Goal: Task Accomplishment & Management: Manage account settings

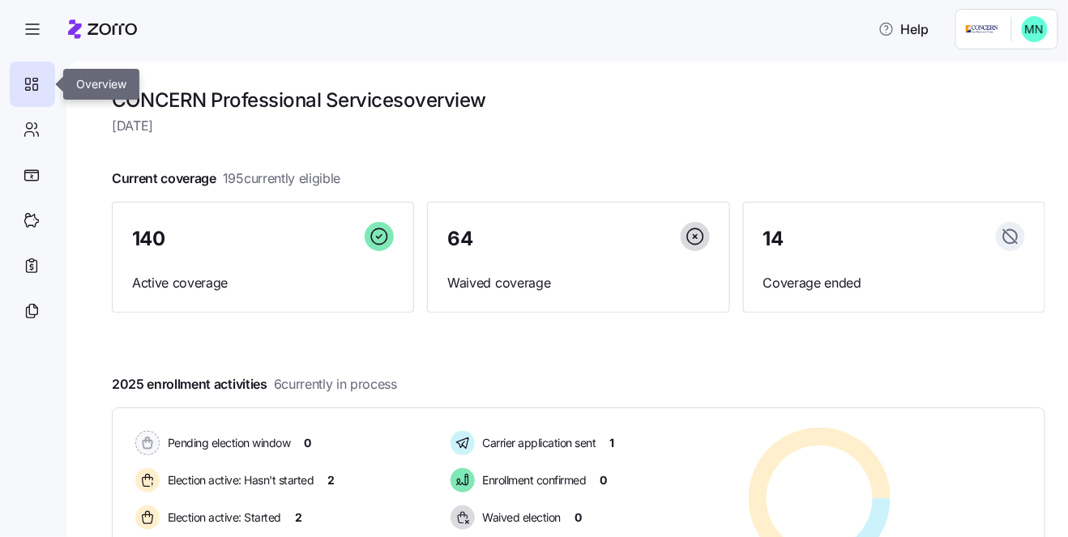
click at [35, 71] on div at bounding box center [32, 84] width 45 height 45
click at [39, 31] on icon "button" at bounding box center [32, 28] width 19 height 19
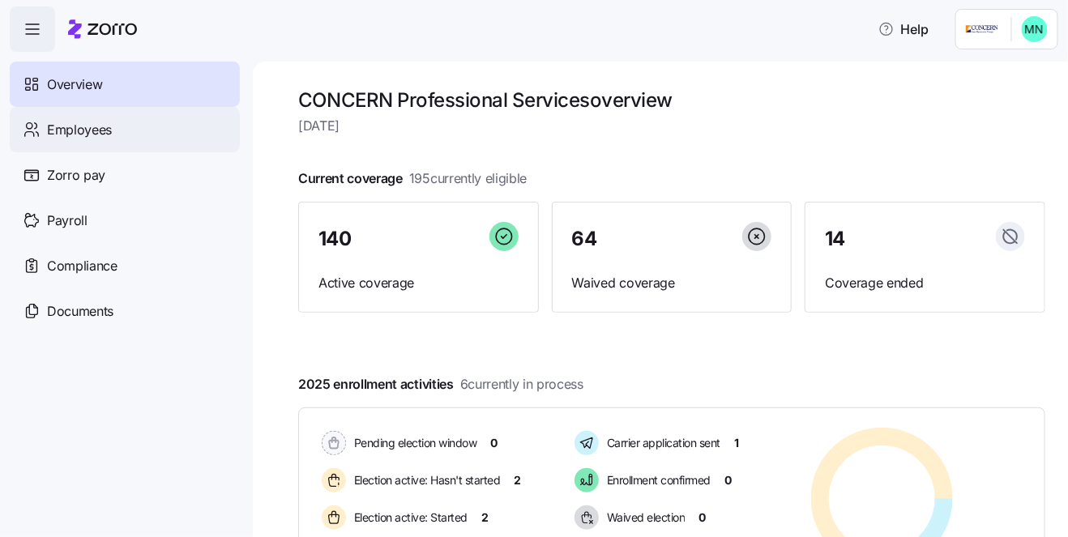
click at [80, 121] on span "Employees" at bounding box center [79, 130] width 65 height 20
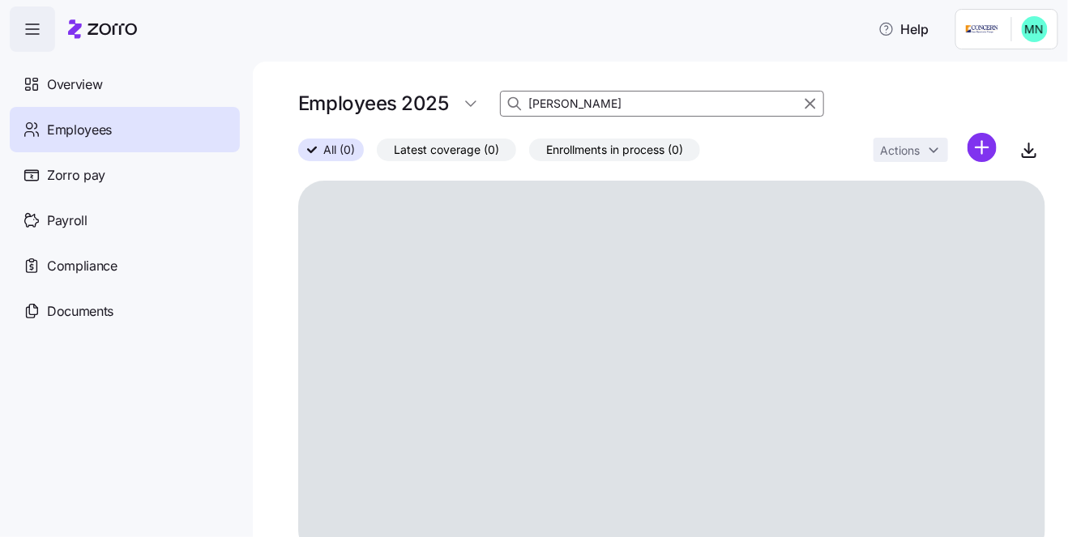
drag, startPoint x: 585, startPoint y: 96, endPoint x: 506, endPoint y: 99, distance: 79.4
click at [506, 99] on div "knebel" at bounding box center [662, 104] width 324 height 26
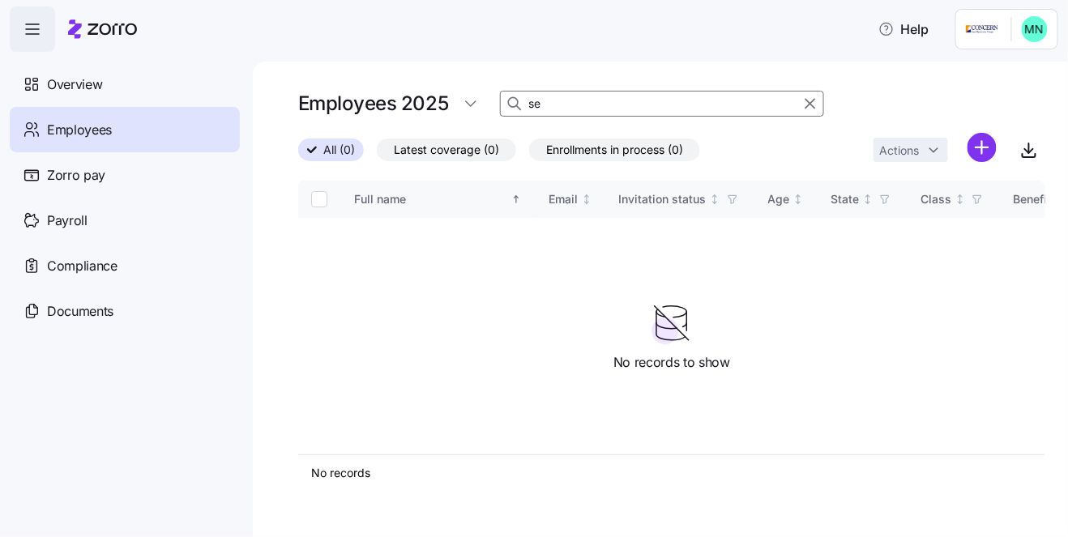
type input "s"
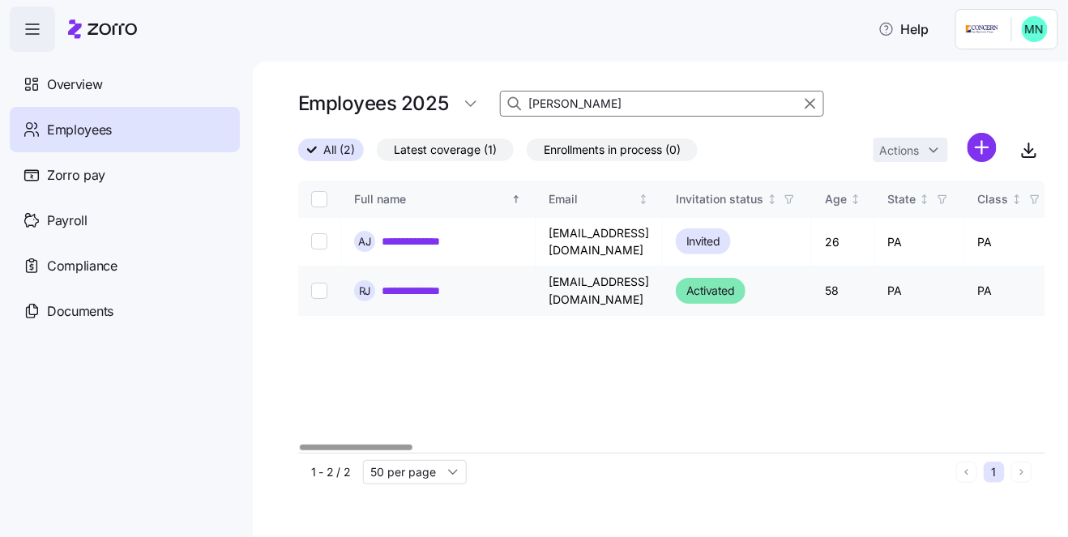
type input "johnson"
click at [431, 283] on link "**********" at bounding box center [426, 291] width 88 height 16
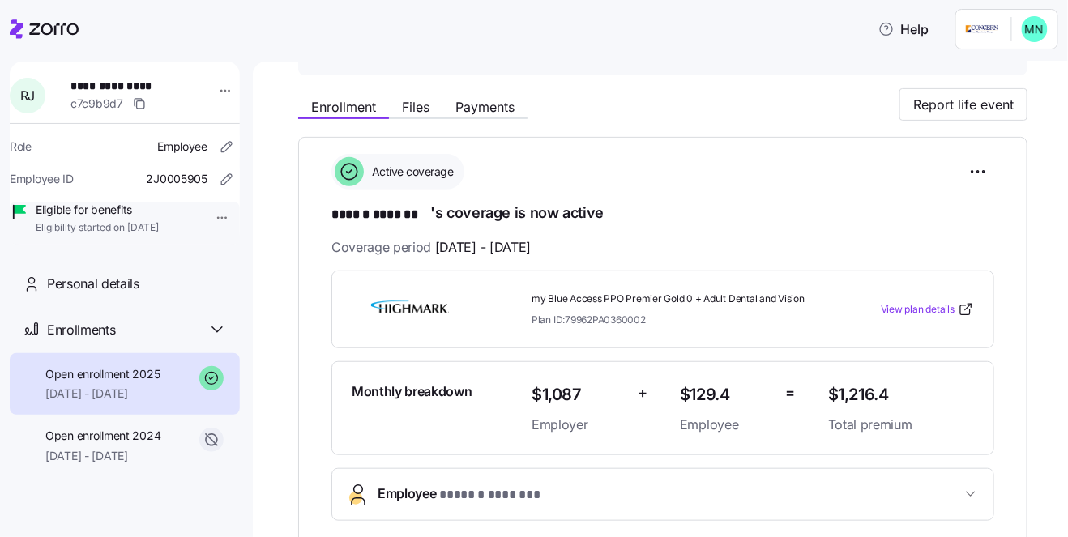
scroll to position [167, 0]
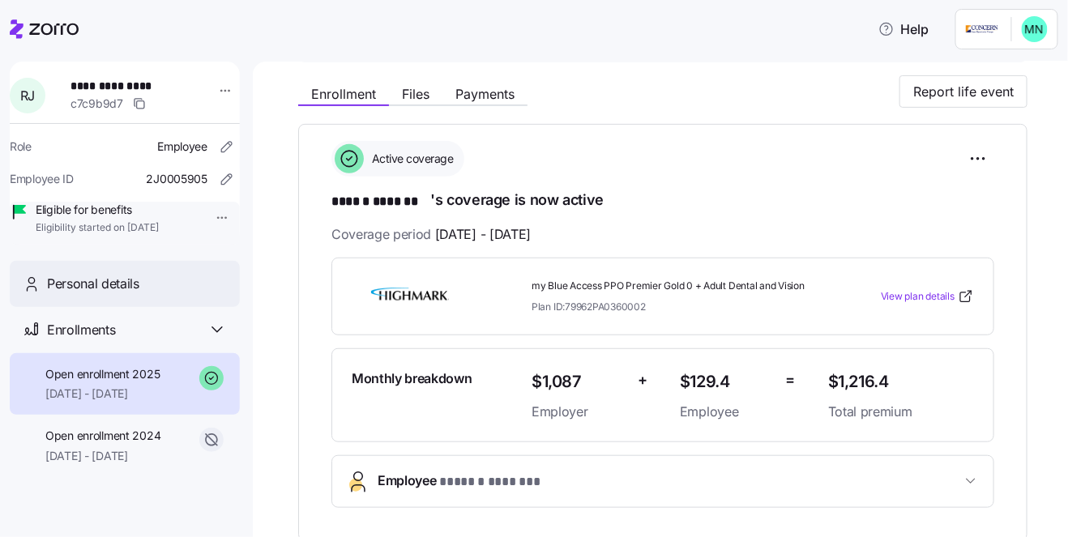
click at [116, 294] on span "Personal details" at bounding box center [93, 284] width 92 height 20
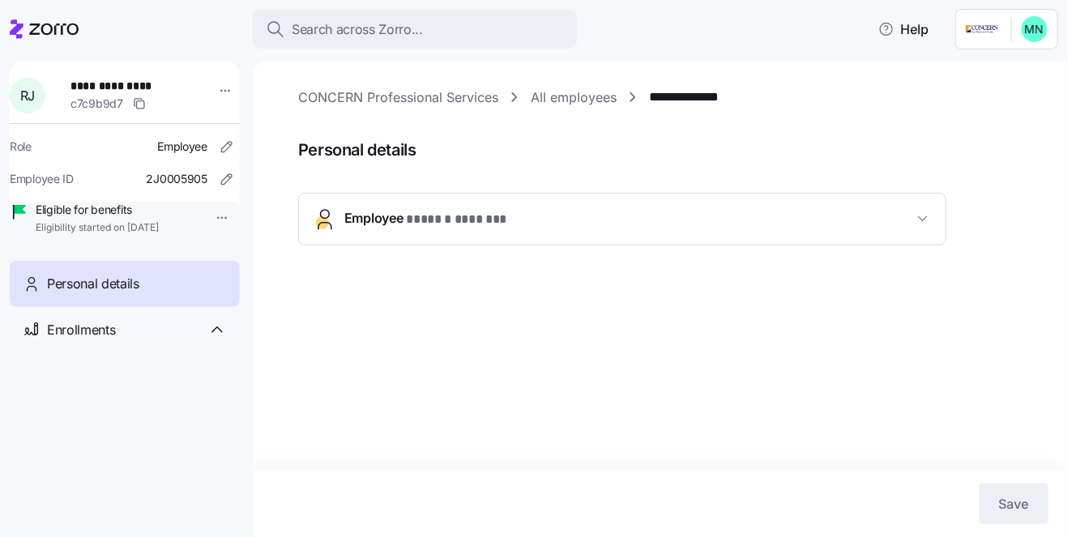
click at [650, 234] on button "Employee * ****** ******* *" at bounding box center [622, 219] width 647 height 51
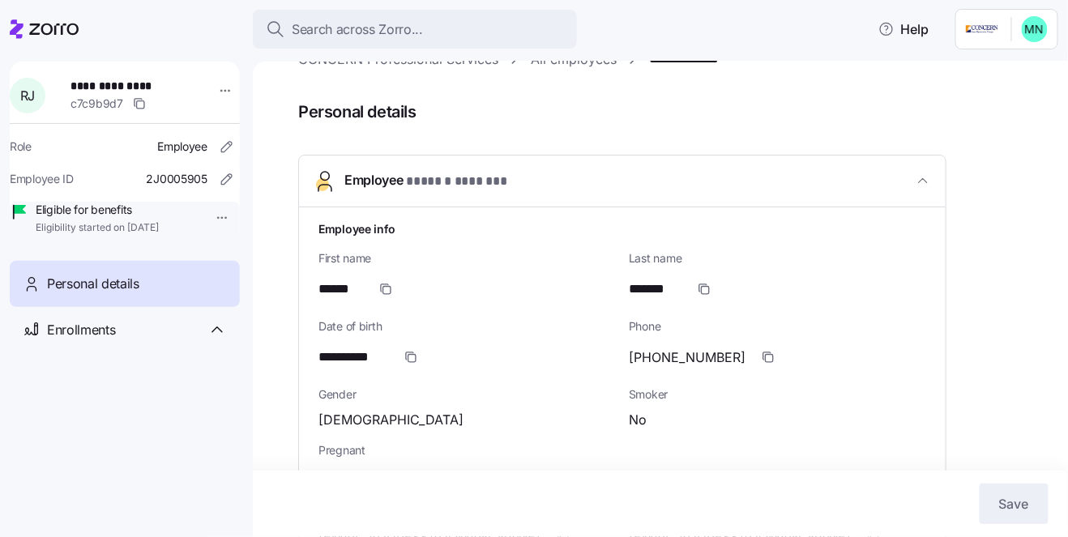
scroll to position [55, 0]
